Goal: Register for event/course

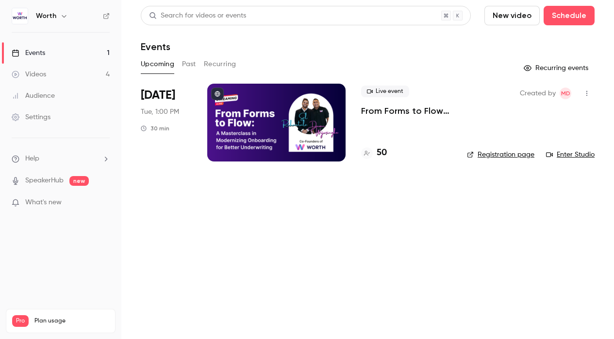
click at [382, 155] on h4 "50" at bounding box center [382, 152] width 10 height 13
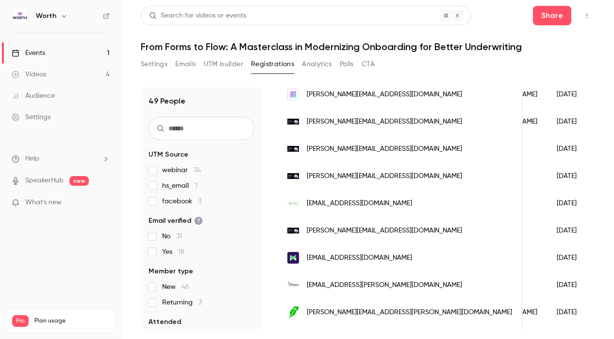
scroll to position [588, 0]
